Goal: Task Accomplishment & Management: Manage account settings

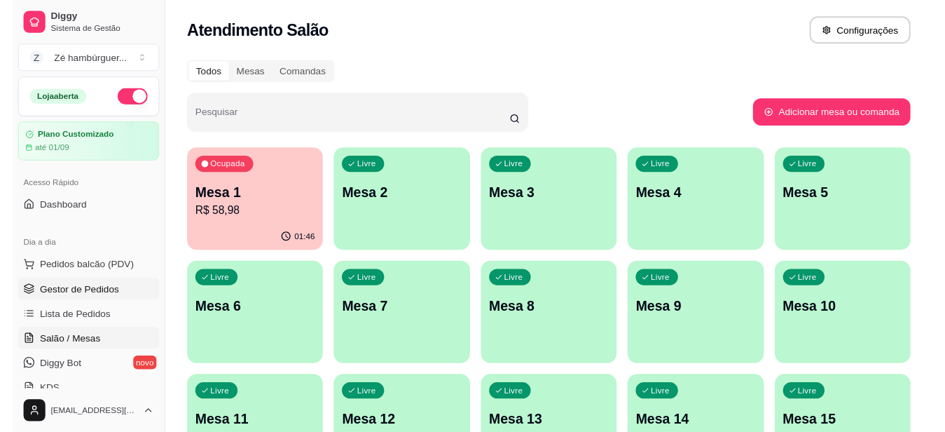
scroll to position [70, 0]
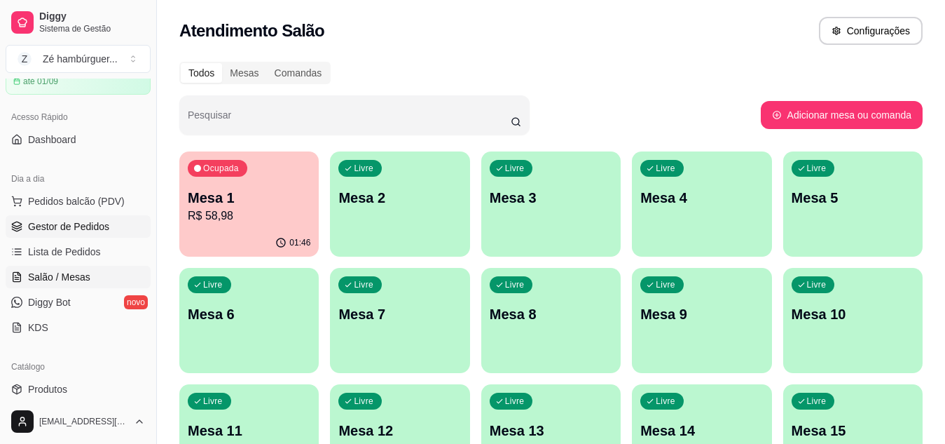
click at [86, 227] on span "Gestor de Pedidos" at bounding box center [68, 226] width 81 height 14
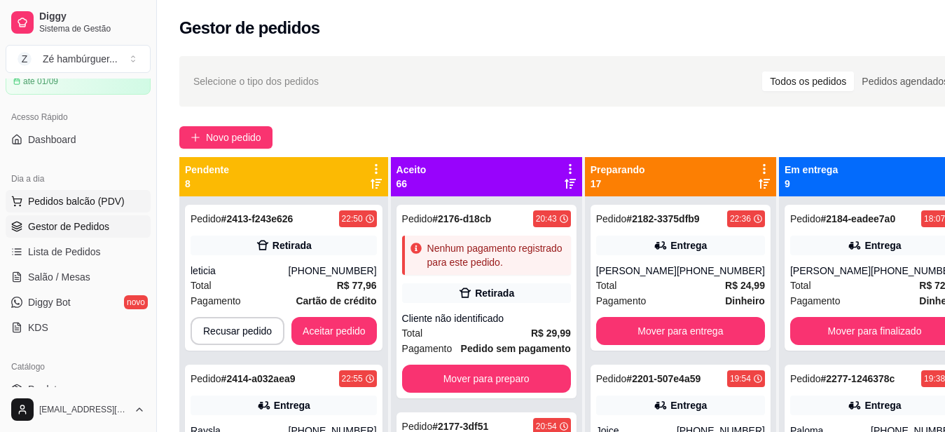
click at [81, 202] on span "Pedidos balcão (PDV)" at bounding box center [76, 201] width 97 height 14
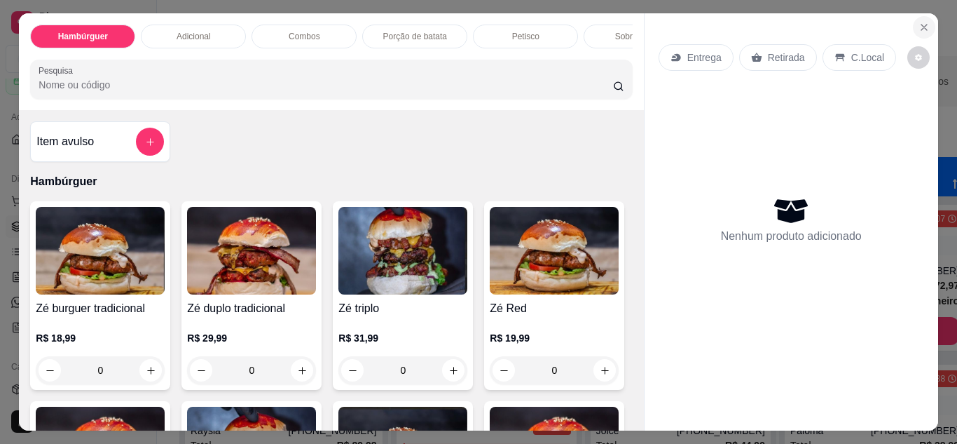
click at [921, 25] on icon "Close" at bounding box center [924, 28] width 6 height 6
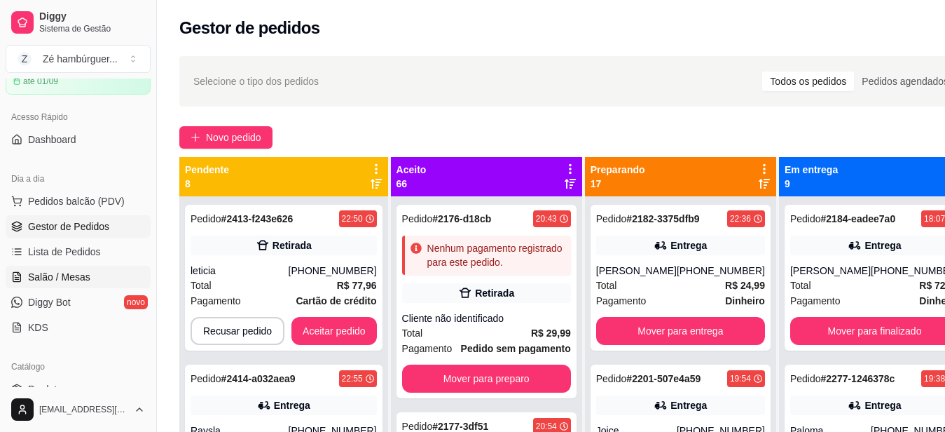
click at [83, 278] on span "Salão / Mesas" at bounding box center [59, 277] width 62 height 14
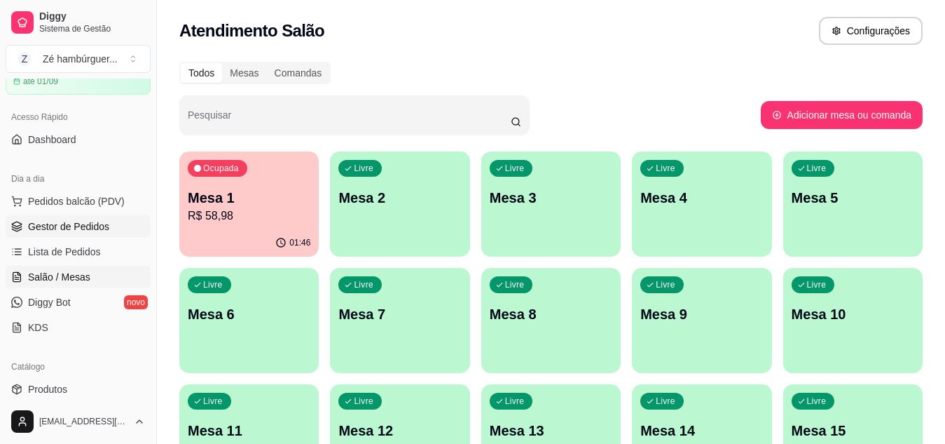
click at [99, 228] on span "Gestor de Pedidos" at bounding box center [68, 226] width 81 height 14
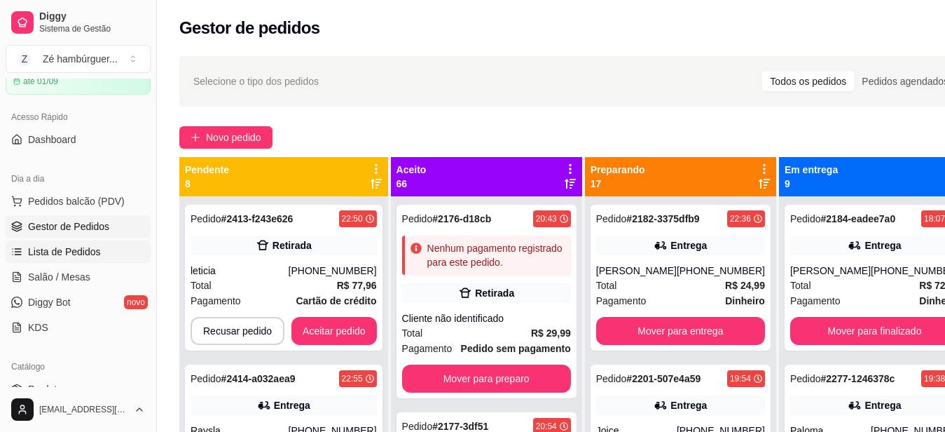
click at [91, 253] on span "Lista de Pedidos" at bounding box center [64, 252] width 73 height 14
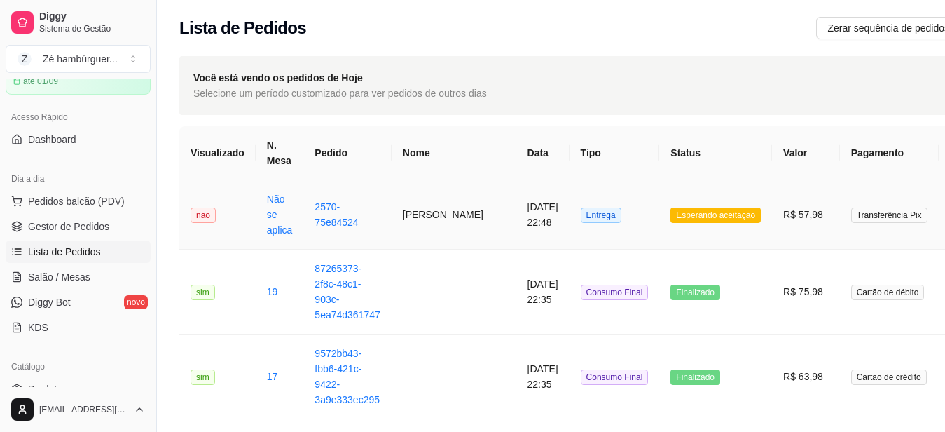
click at [671, 212] on span "Esperando aceitação" at bounding box center [716, 214] width 90 height 15
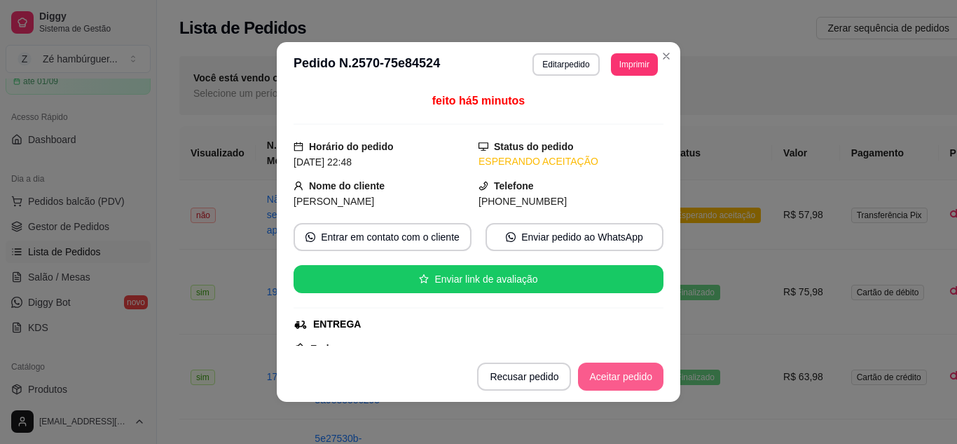
click at [631, 380] on button "Aceitar pedido" at bounding box center [620, 376] width 85 height 28
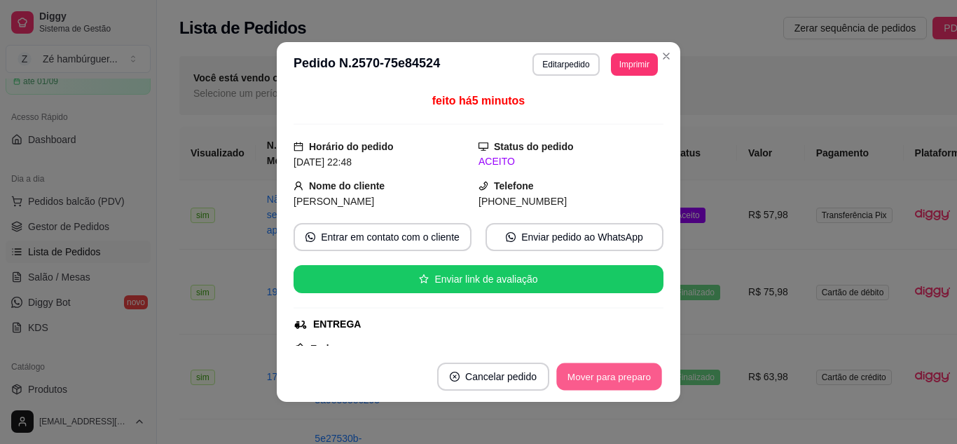
click at [638, 382] on button "Mover para preparo" at bounding box center [608, 376] width 105 height 27
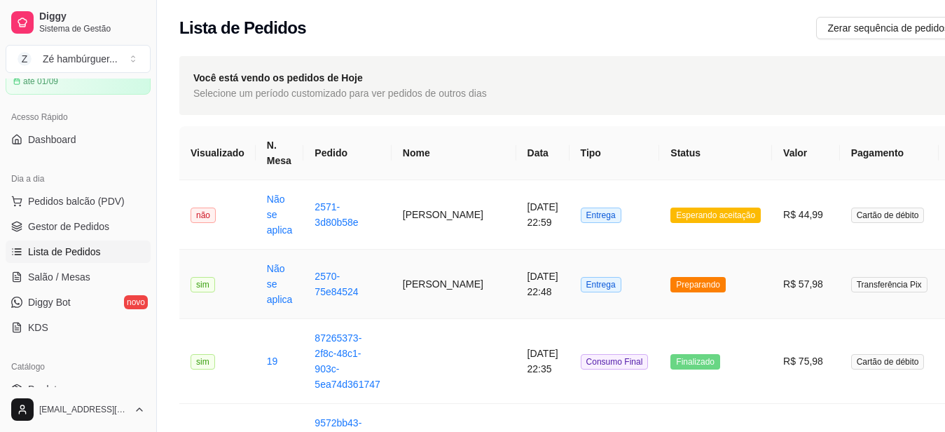
click at [671, 287] on span "Preparando" at bounding box center [698, 284] width 55 height 15
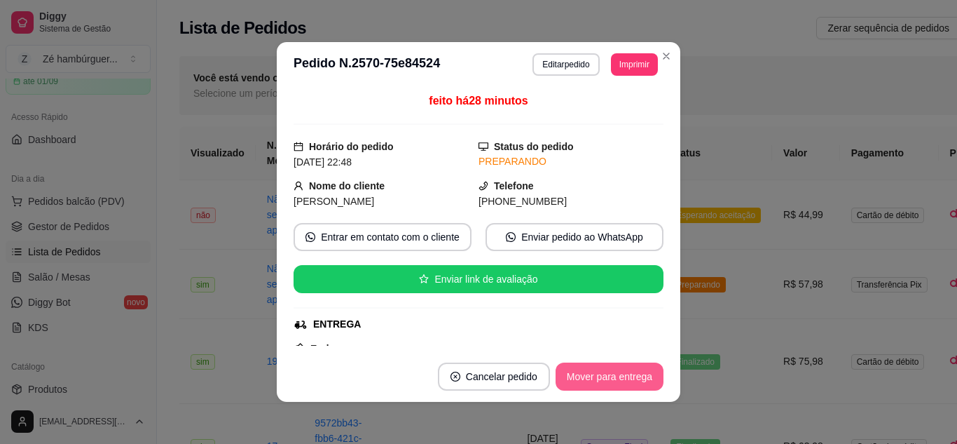
click at [609, 380] on button "Mover para entrega" at bounding box center [610, 376] width 108 height 28
click at [611, 378] on button "Mover para finalizado" at bounding box center [605, 376] width 113 height 27
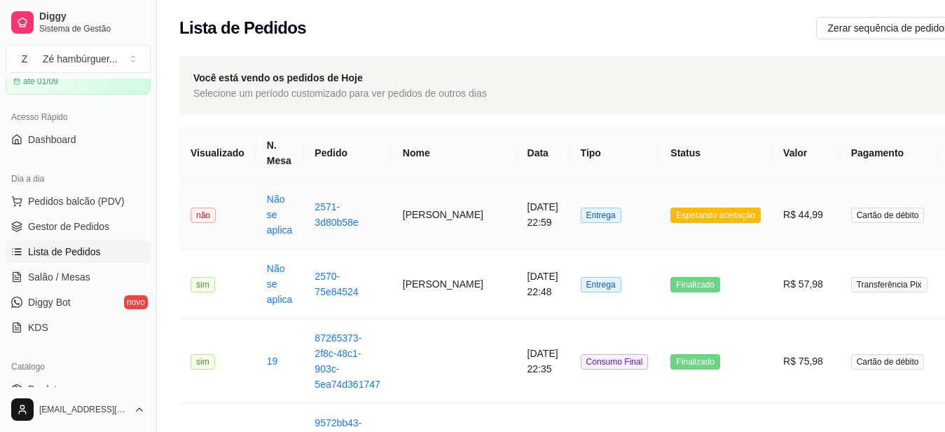
click at [671, 213] on span "Esperando aceitação" at bounding box center [716, 214] width 90 height 15
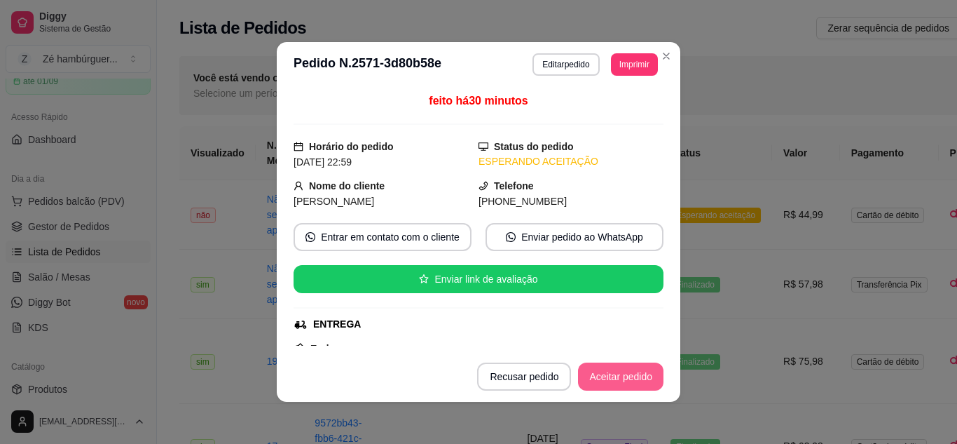
click at [622, 375] on button "Aceitar pedido" at bounding box center [620, 376] width 85 height 28
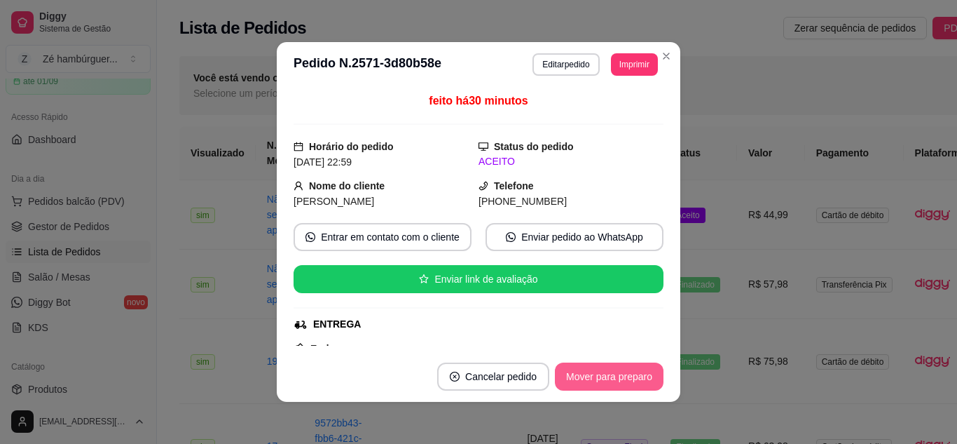
click at [587, 382] on button "Mover para preparo" at bounding box center [609, 376] width 109 height 28
click at [587, 382] on button "Mover para entrega" at bounding box center [610, 376] width 108 height 28
click at [587, 382] on button "Mover para finalizado" at bounding box center [605, 376] width 116 height 28
